Goal: Information Seeking & Learning: Learn about a topic

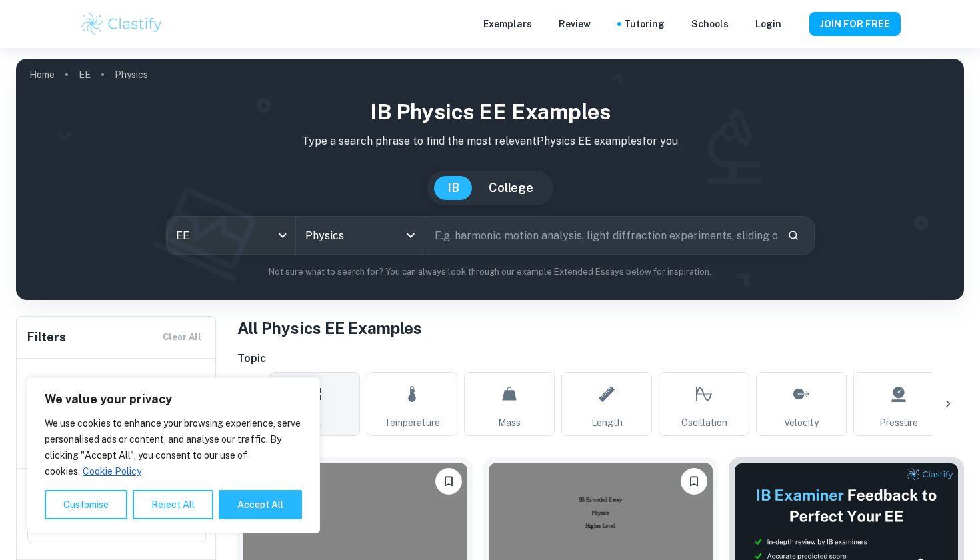
scroll to position [529, 0]
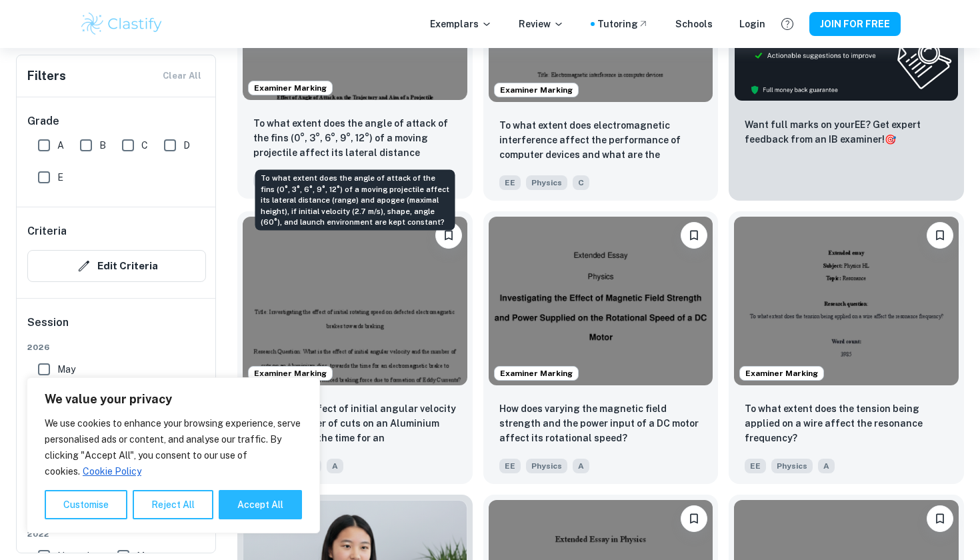
click at [381, 119] on p "To what extent does the angle of attack of the fins (0°, 3°, 6°, 9°, 12°) of a …" at bounding box center [354, 138] width 203 height 45
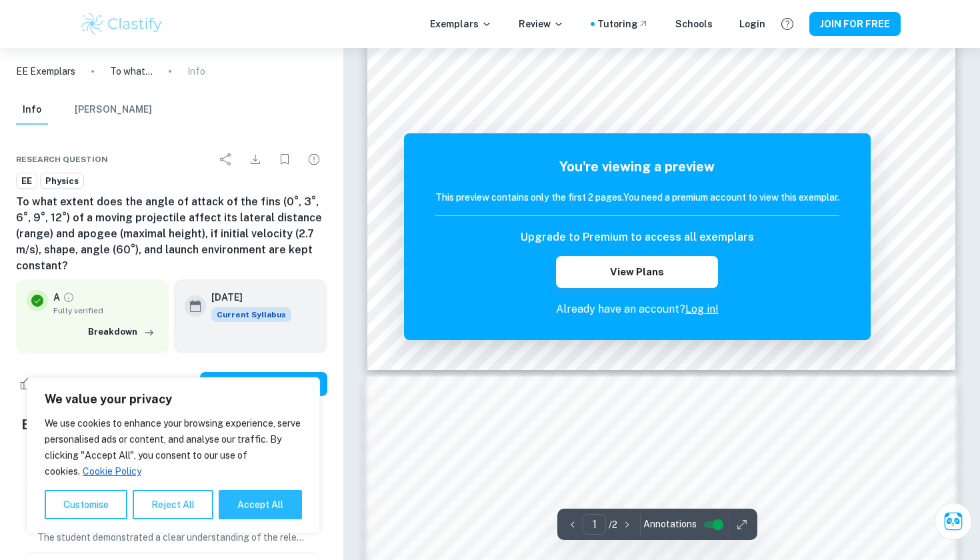
scroll to position [499, 0]
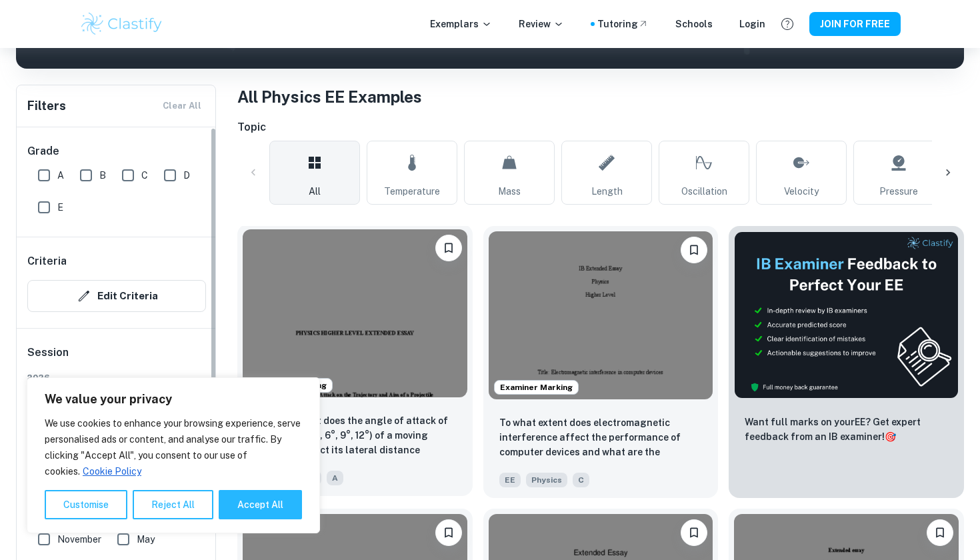
click at [396, 300] on img at bounding box center [355, 313] width 225 height 168
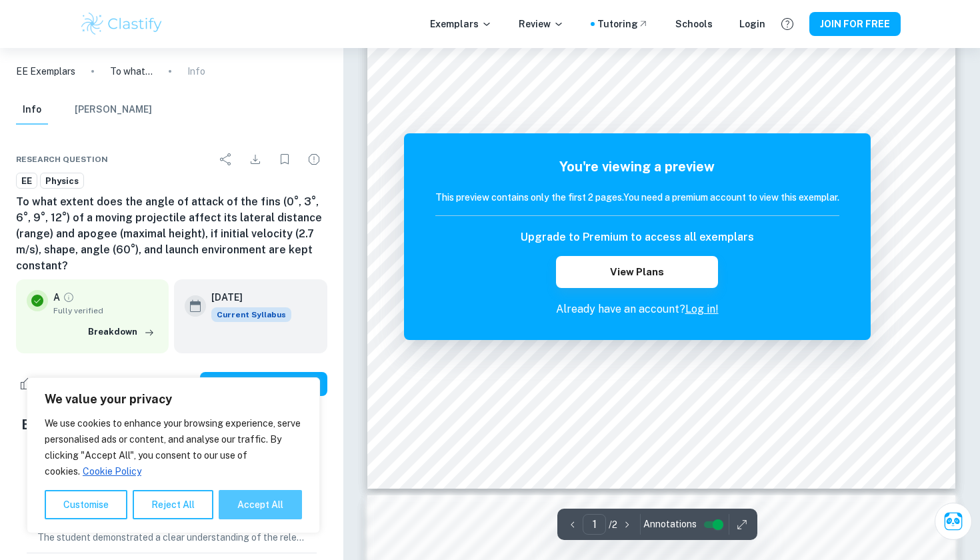
click at [261, 499] on button "Accept All" at bounding box center [260, 504] width 83 height 29
checkbox input "true"
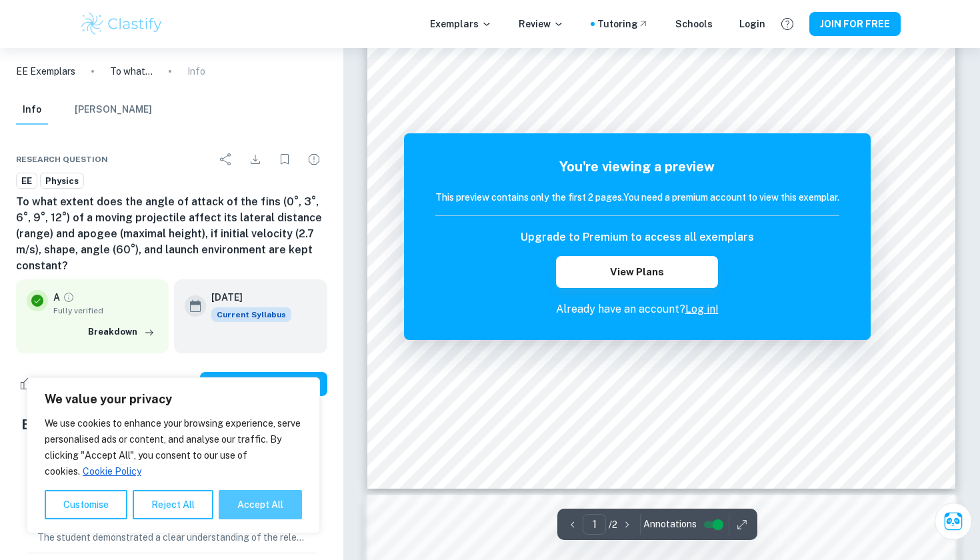
checkbox input "true"
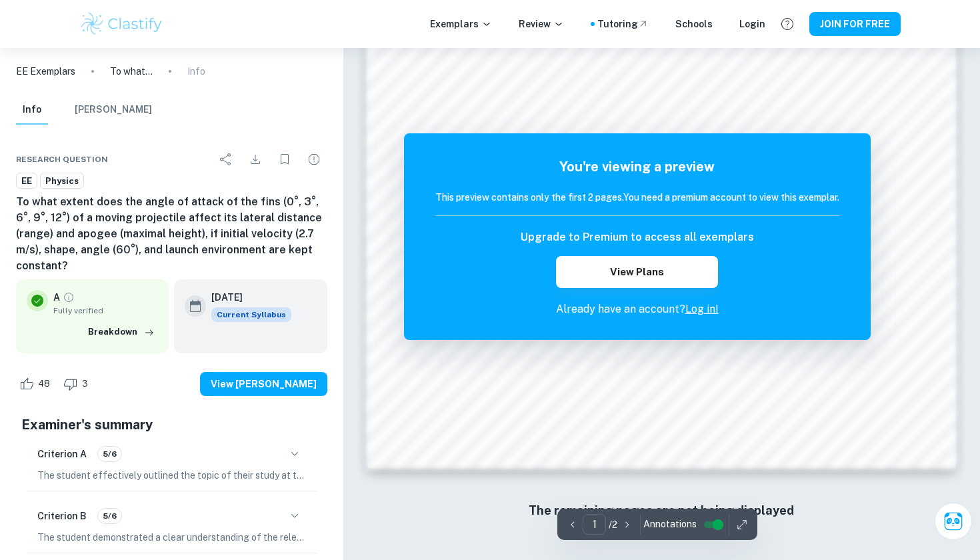
scroll to position [1122, 0]
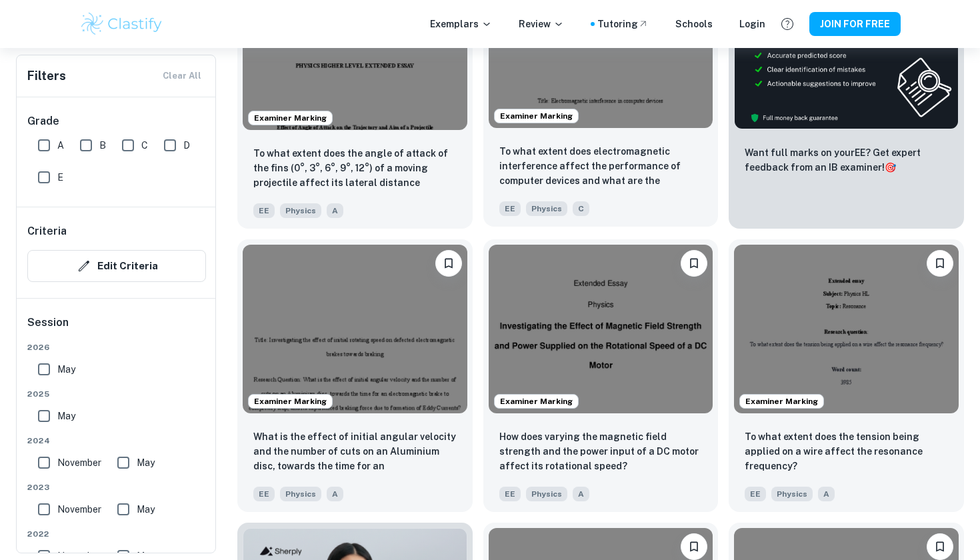
scroll to position [523, 0]
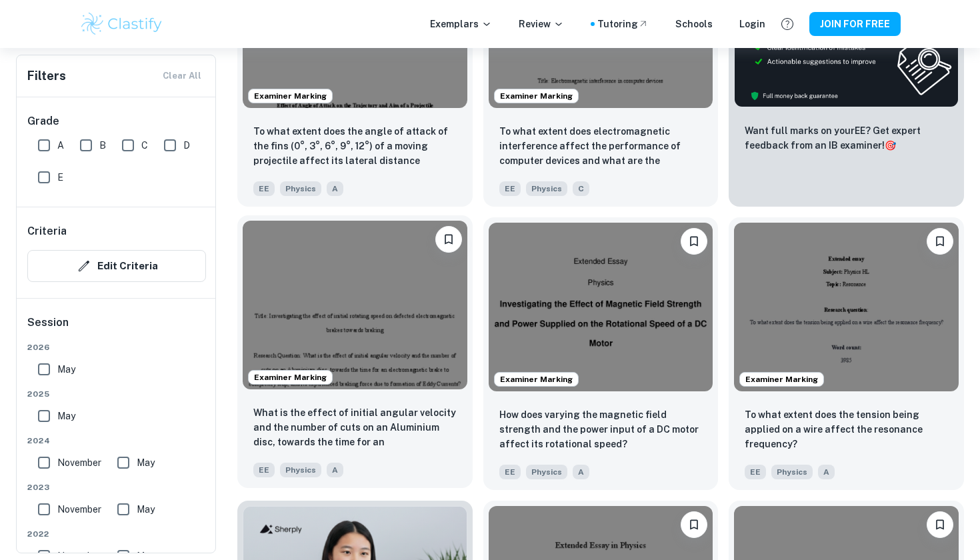
click at [386, 313] on img at bounding box center [355, 305] width 225 height 168
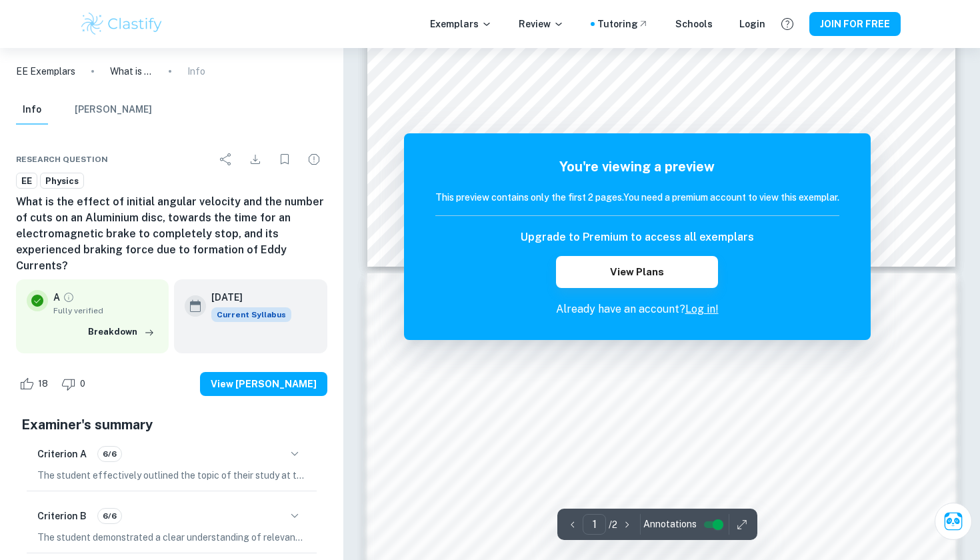
scroll to position [725, 0]
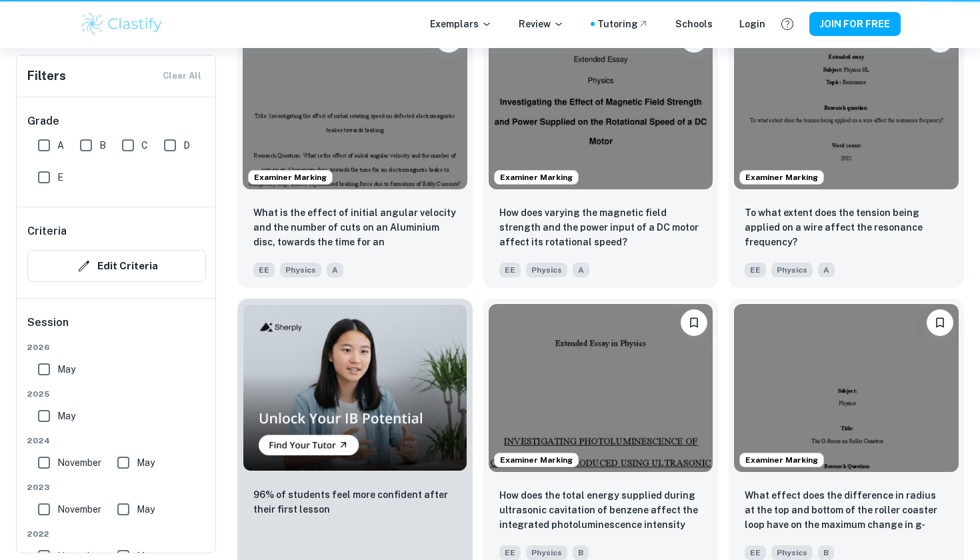
scroll to position [523, 0]
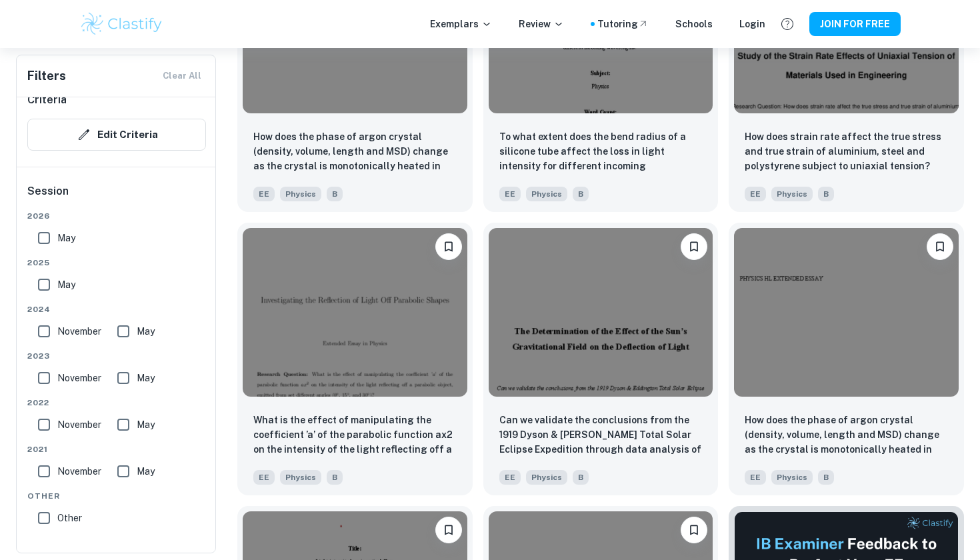
scroll to position [4793, 0]
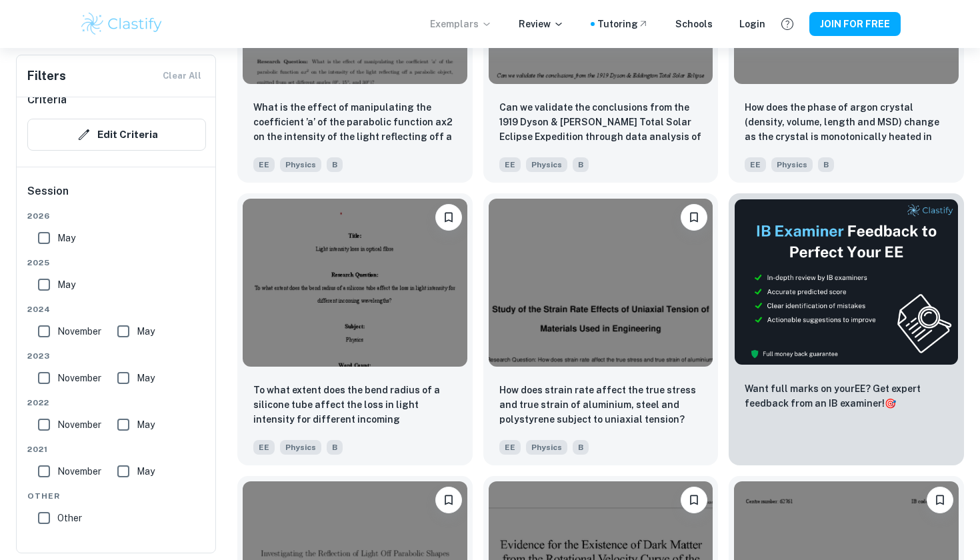
click at [492, 17] on p "Exemplars" at bounding box center [461, 24] width 62 height 15
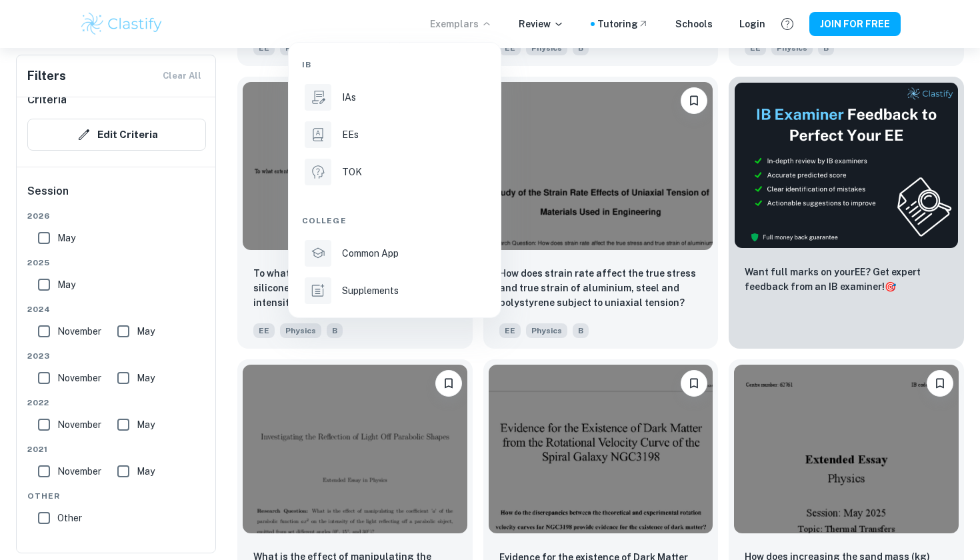
scroll to position [4909, 0]
click at [737, 80] on div at bounding box center [490, 280] width 980 height 560
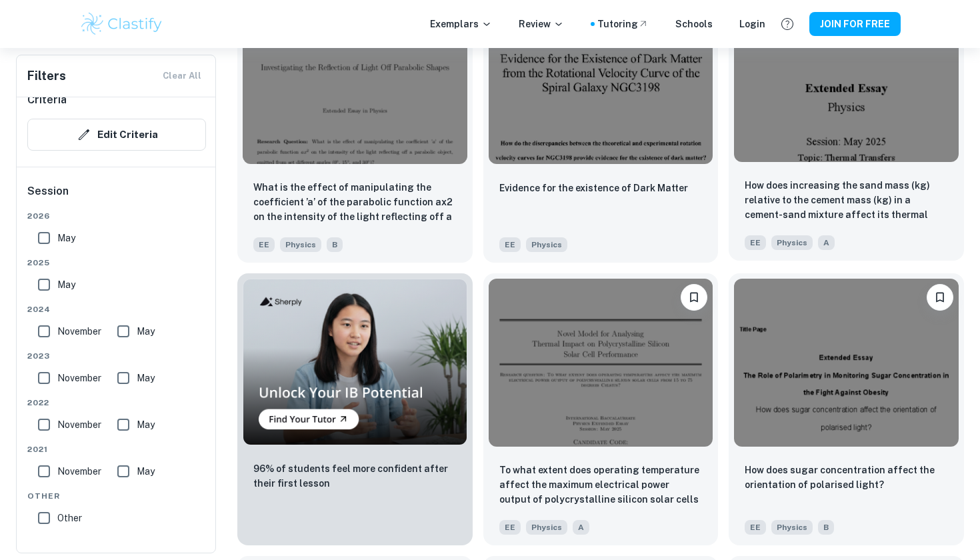
scroll to position [5283, 0]
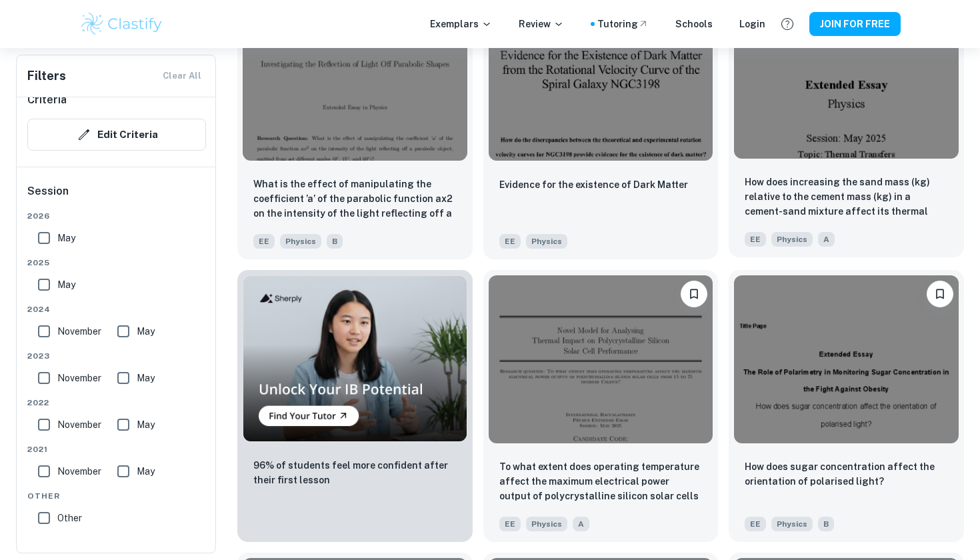
click at [868, 169] on div "How does increasing the sand mass (kg) relative to the cement mass (kg) in a ce…" at bounding box center [846, 210] width 235 height 93
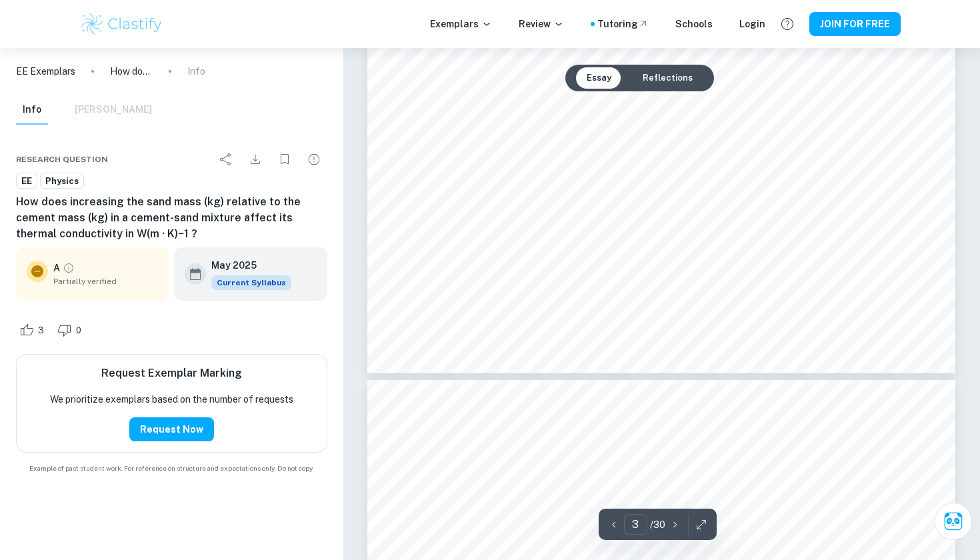
scroll to position [2320, 1]
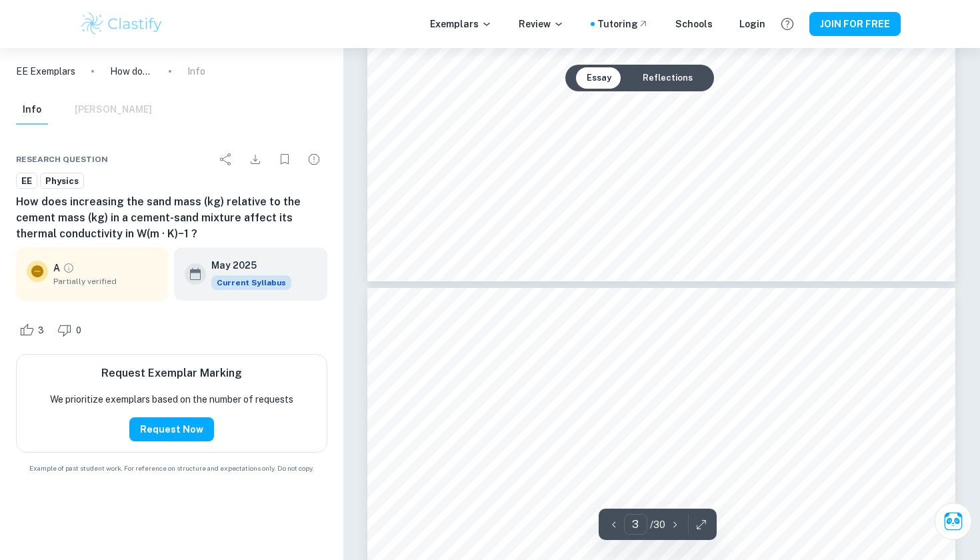
type input "4"
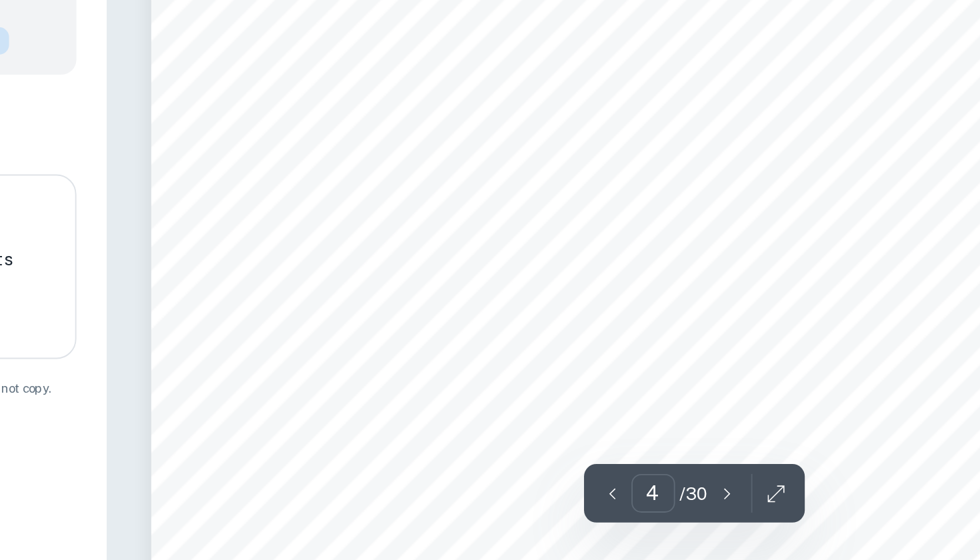
scroll to position [3000, 0]
